Goal: Task Accomplishment & Management: Use online tool/utility

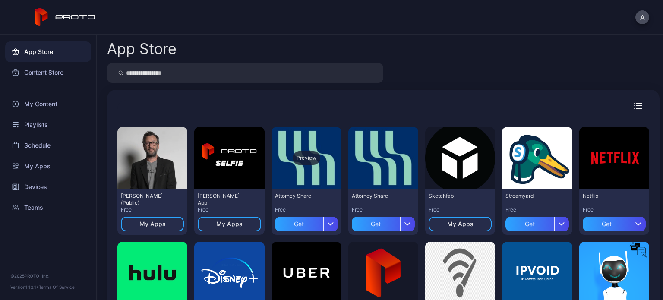
click at [301, 154] on div "Preview" at bounding box center [306, 158] width 28 height 14
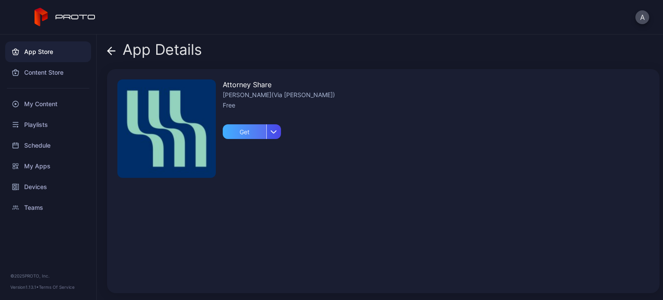
click at [236, 132] on div "Get" at bounding box center [245, 131] width 44 height 15
click at [252, 130] on div "My Apps" at bounding box center [252, 131] width 26 height 7
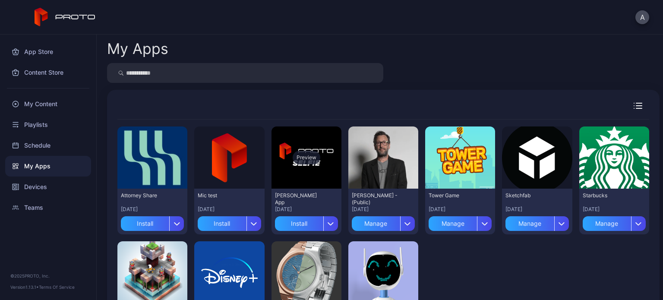
click at [302, 153] on div "Preview" at bounding box center [306, 158] width 28 height 14
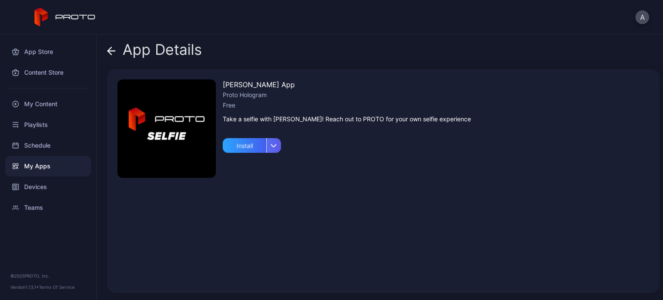
click at [271, 139] on div "button" at bounding box center [273, 145] width 15 height 15
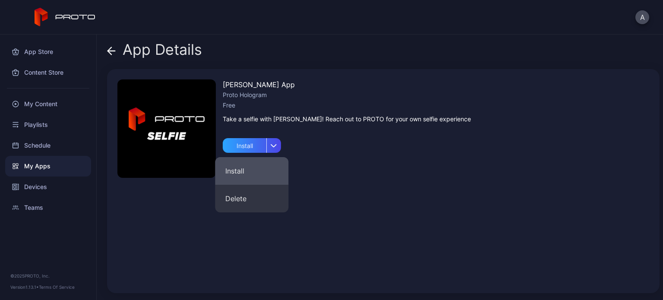
click at [249, 164] on button "Install" at bounding box center [251, 171] width 73 height 28
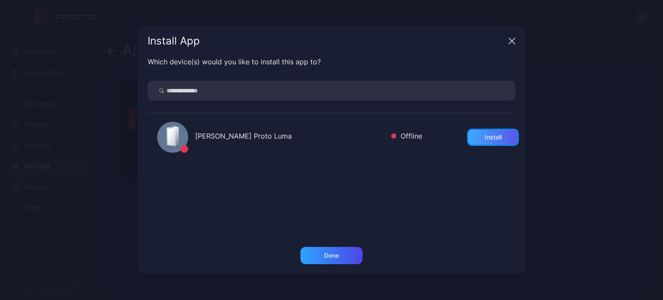
click at [485, 137] on div "Install" at bounding box center [492, 137] width 17 height 7
click at [345, 256] on div "Done" at bounding box center [331, 255] width 62 height 17
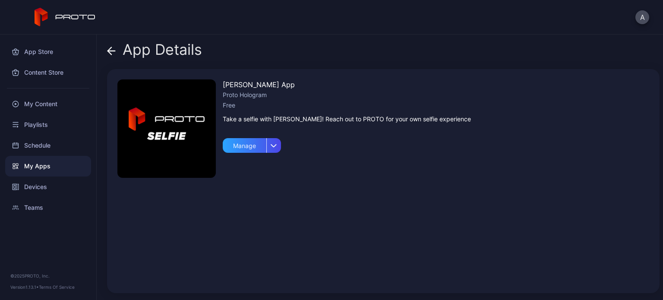
click at [113, 50] on icon at bounding box center [111, 51] width 9 height 9
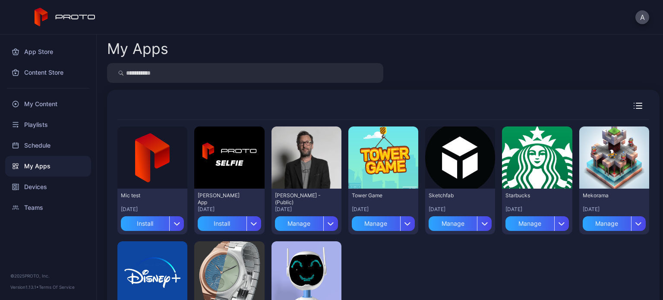
click at [202, 76] on input "search" at bounding box center [245, 73] width 276 height 20
type input "*********"
